Goal: Task Accomplishment & Management: Use online tool/utility

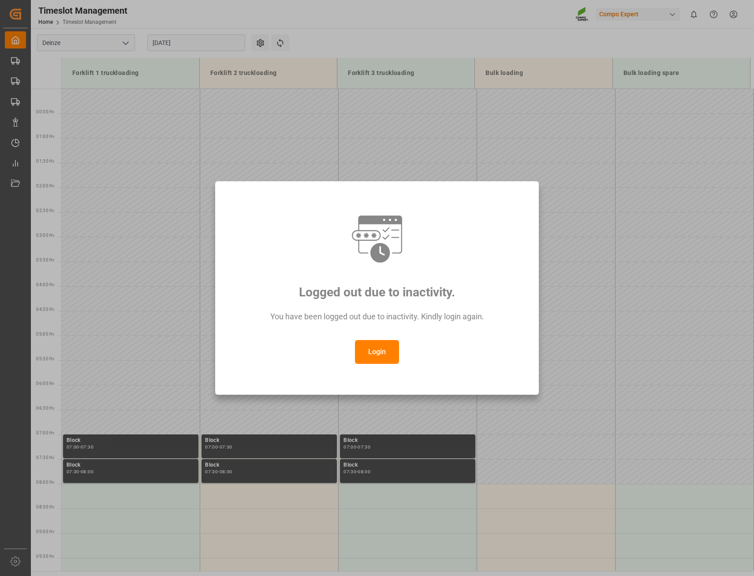
scroll to position [345, 0]
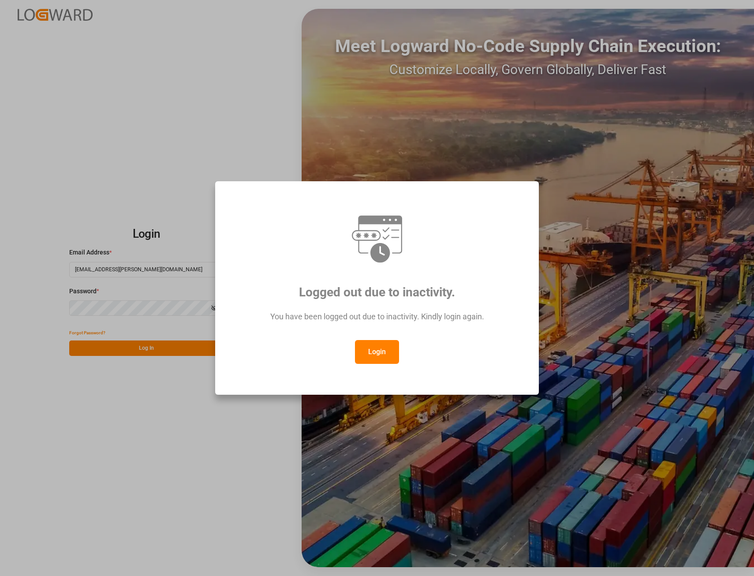
click at [374, 351] on button "Login" at bounding box center [377, 352] width 44 height 24
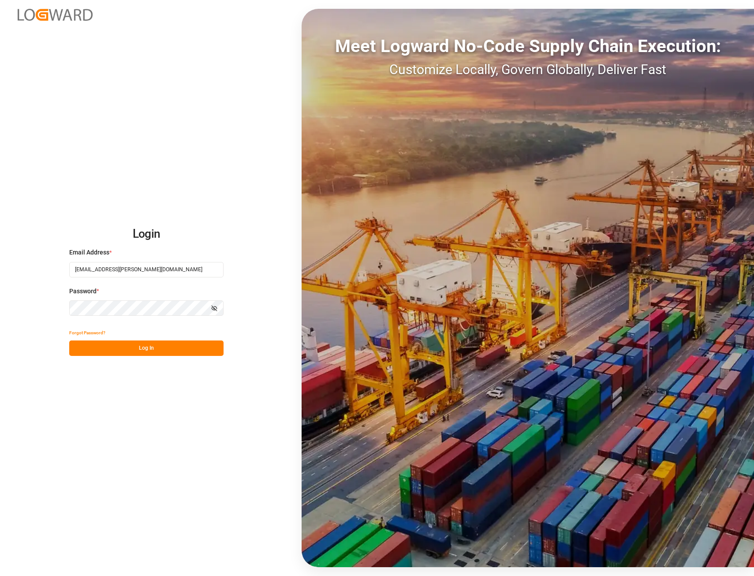
click at [142, 350] on button "Log In" at bounding box center [146, 347] width 154 height 15
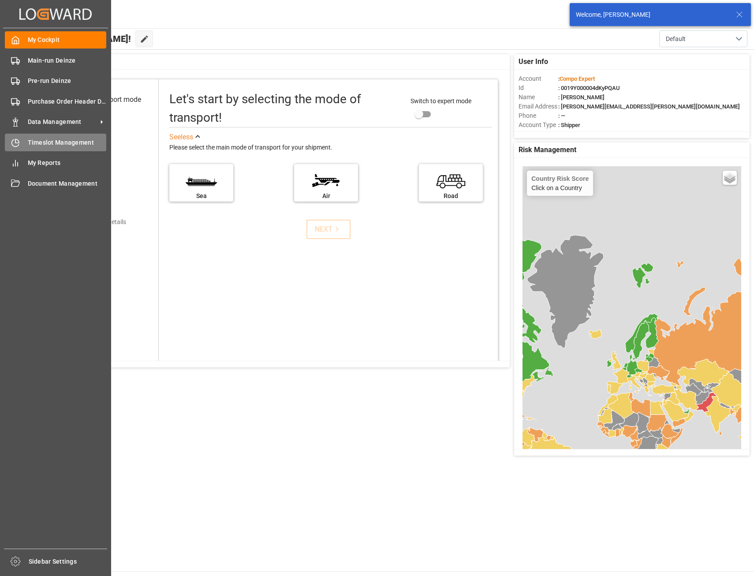
click at [57, 143] on span "Timeslot Management" at bounding box center [67, 142] width 79 height 9
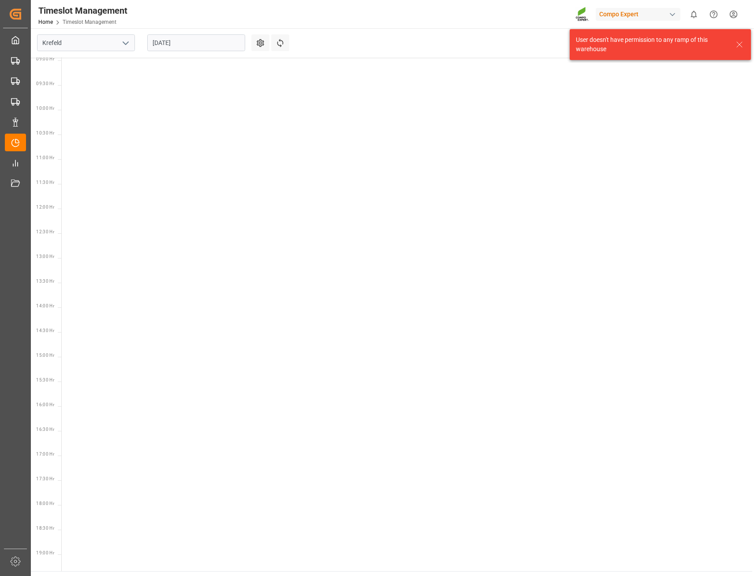
scroll to position [457, 0]
click at [126, 41] on icon "open menu" at bounding box center [125, 43] width 11 height 11
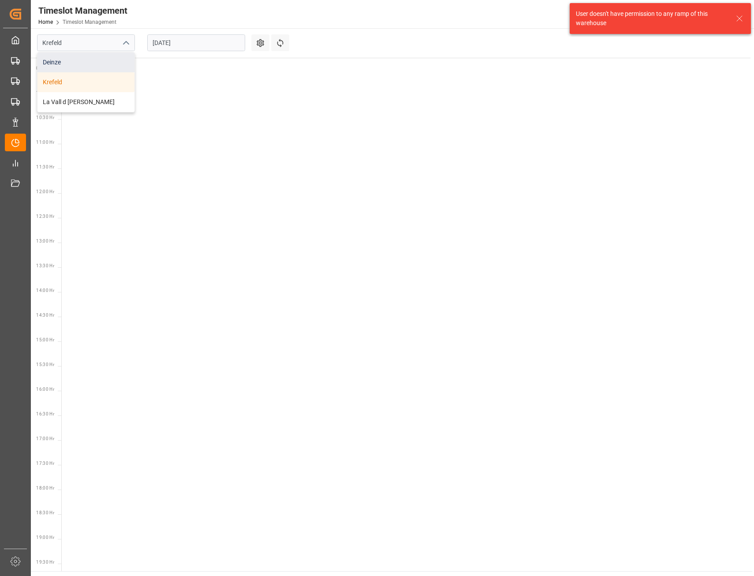
click at [64, 63] on div "Deinze" at bounding box center [85, 62] width 97 height 20
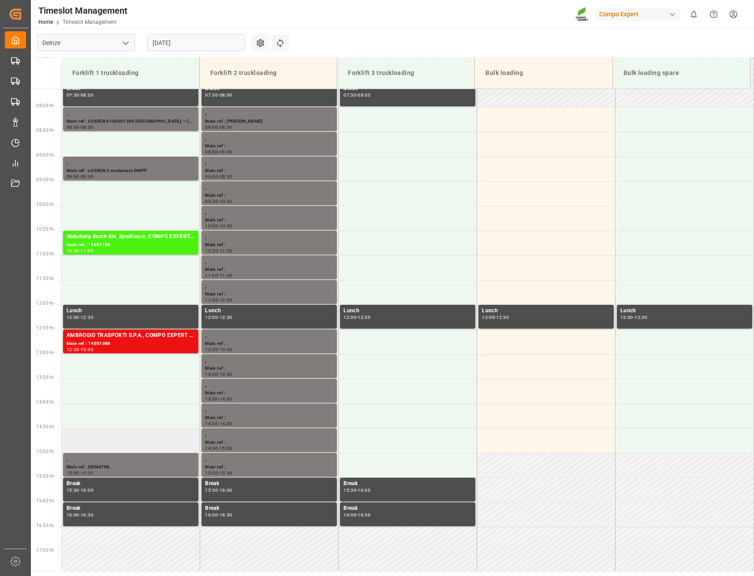
scroll to position [356, 0]
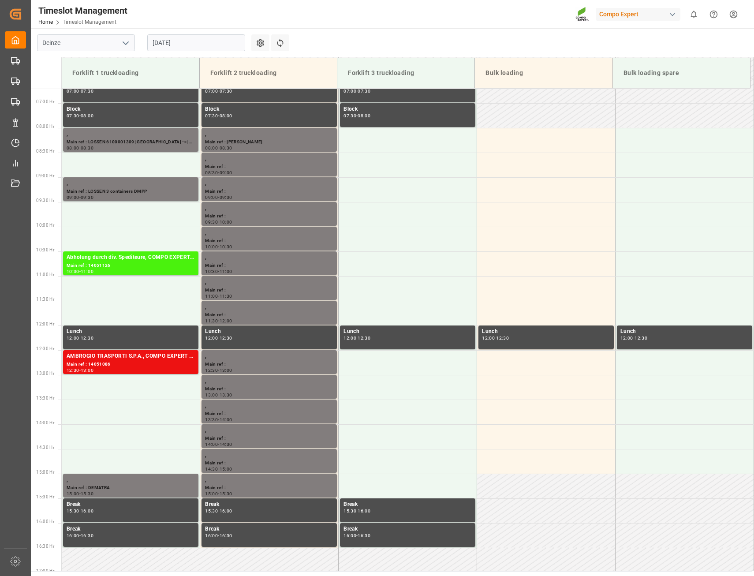
click at [179, 41] on input "[DATE]" at bounding box center [196, 42] width 98 height 17
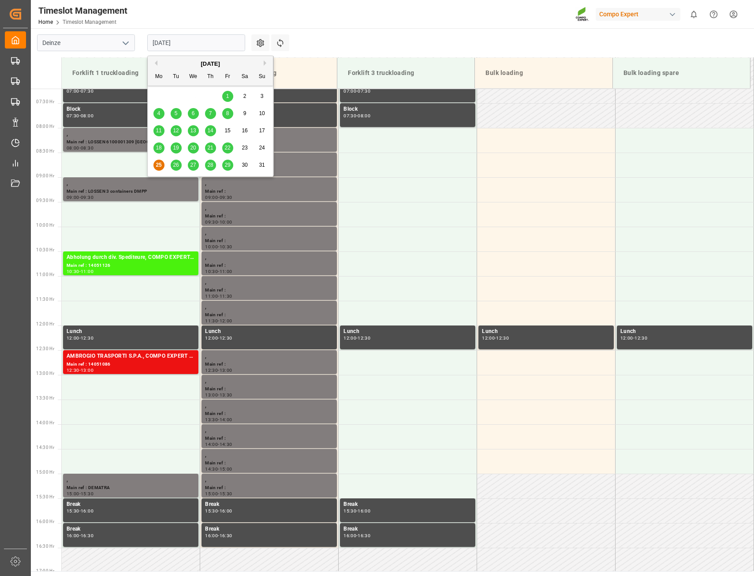
click at [179, 167] on span "26" at bounding box center [176, 165] width 6 height 6
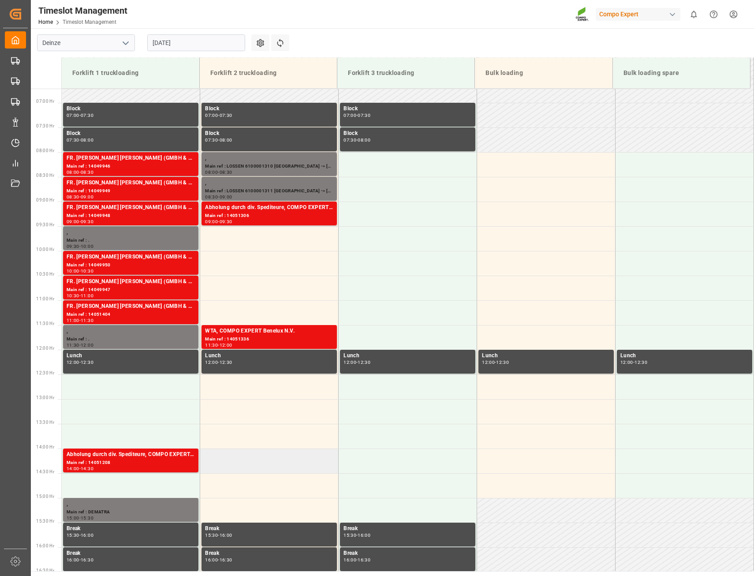
scroll to position [312, 0]
